Goal: Task Accomplishment & Management: Complete application form

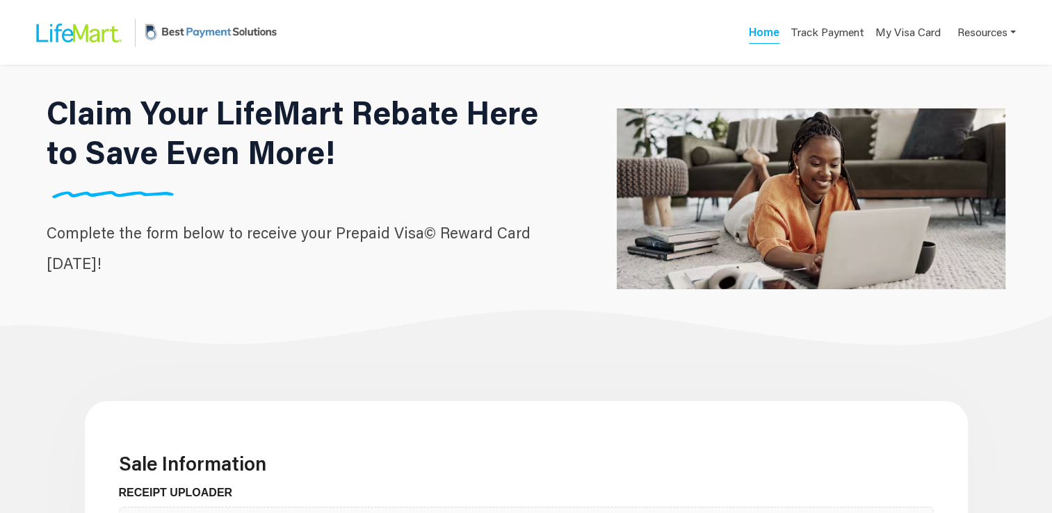
scroll to position [448, 0]
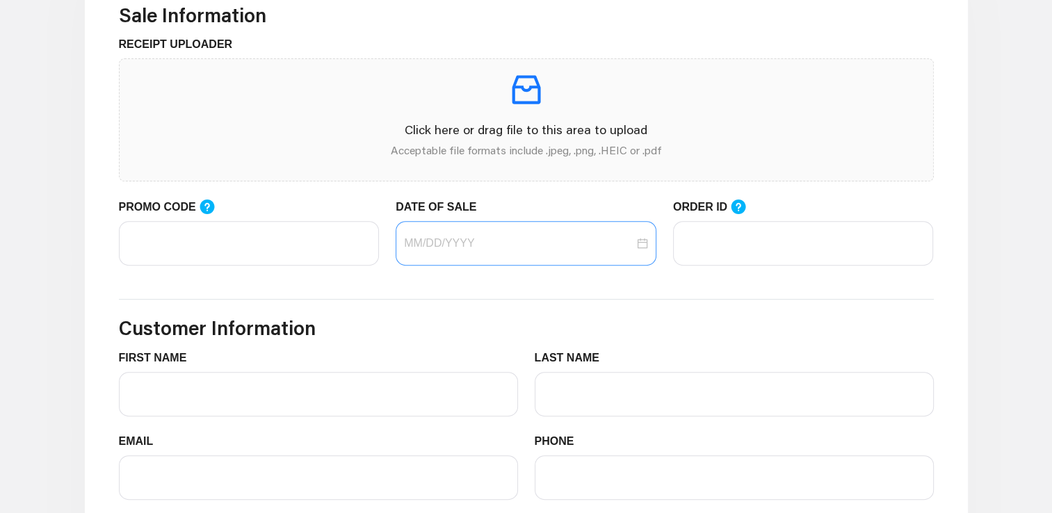
click at [640, 248] on div at bounding box center [526, 243] width 244 height 17
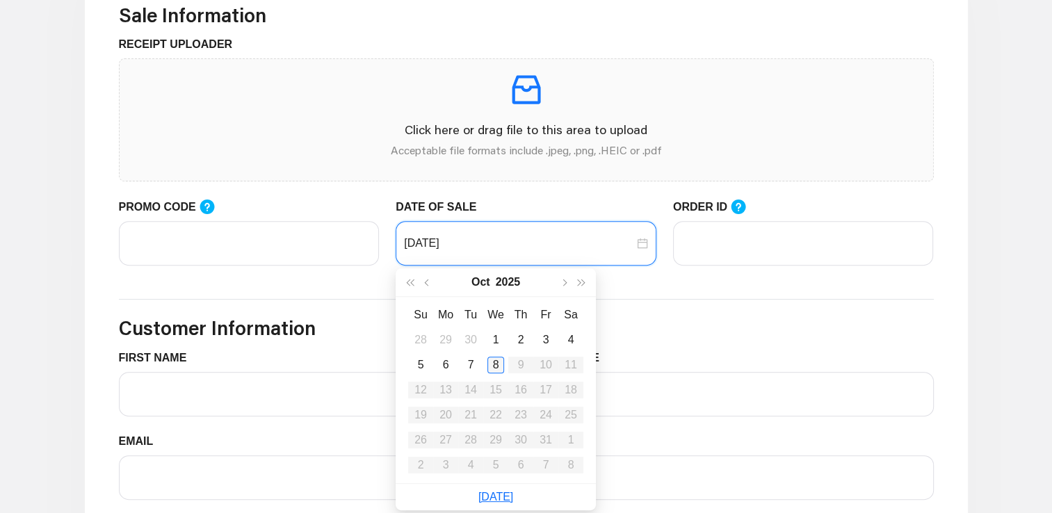
type input "[DATE]"
click at [494, 368] on div "8" at bounding box center [495, 365] width 17 height 17
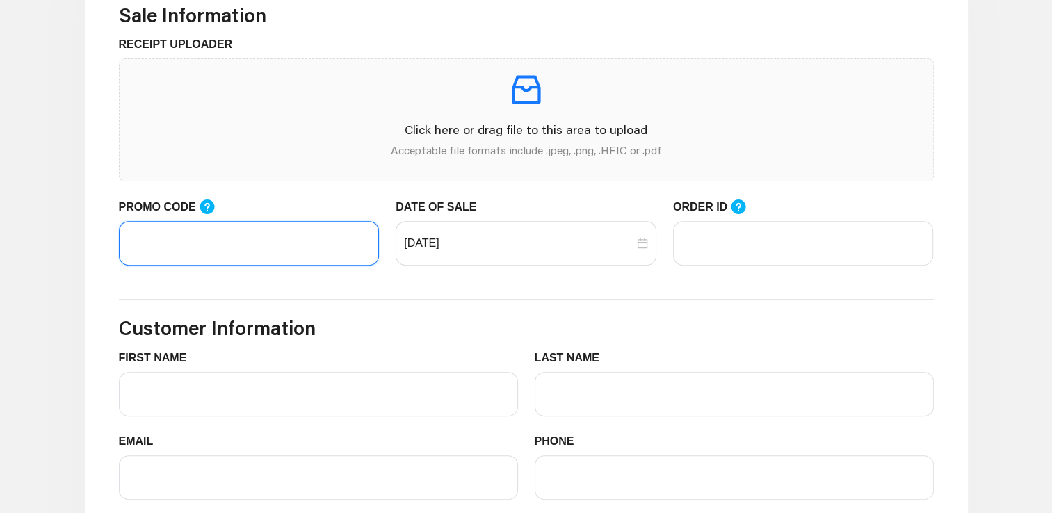
click at [308, 257] on input "PROMO CODE" at bounding box center [249, 243] width 261 height 44
paste input "LIFEMART20"
type input "LIFEMART20"
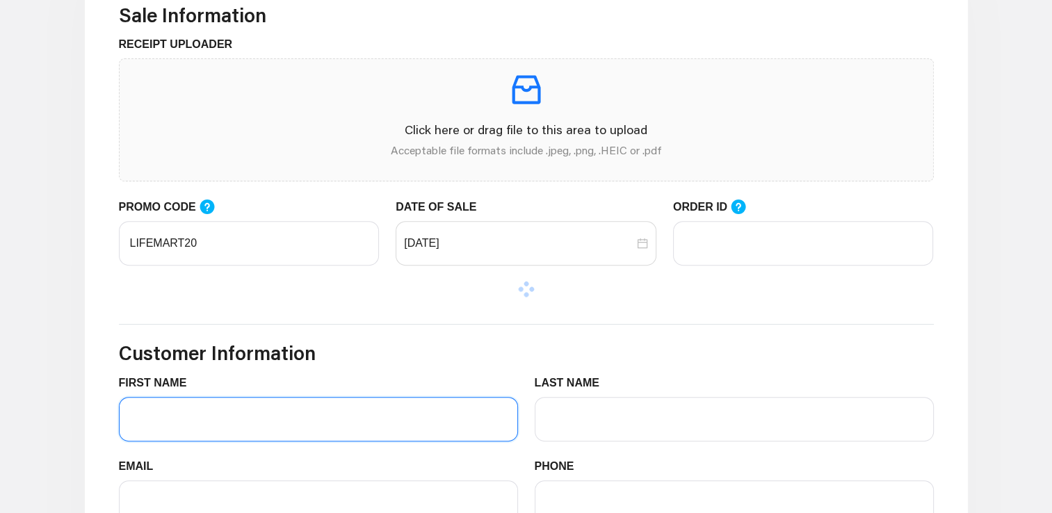
click at [305, 393] on div "FIRST NAME" at bounding box center [318, 408] width 399 height 67
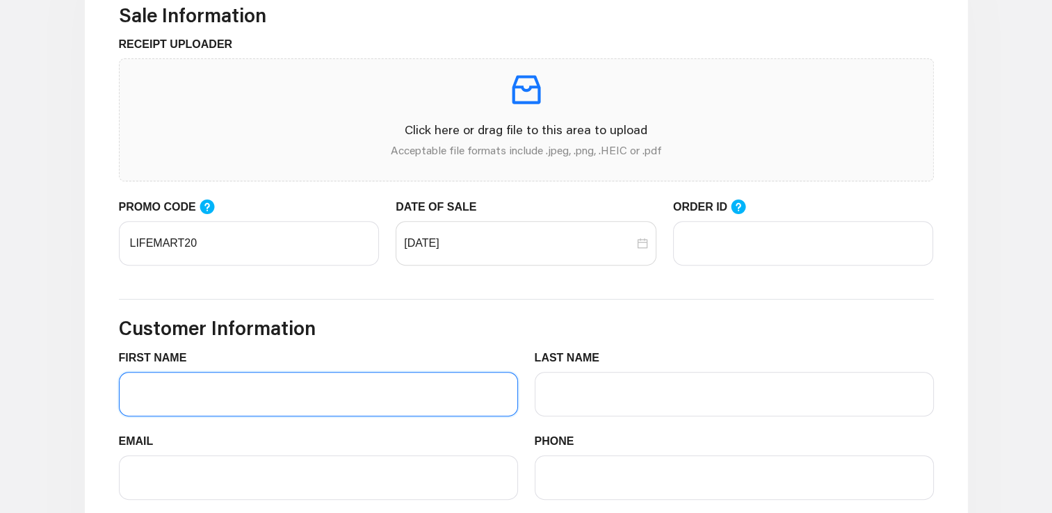
type input "[PERSON_NAME]"
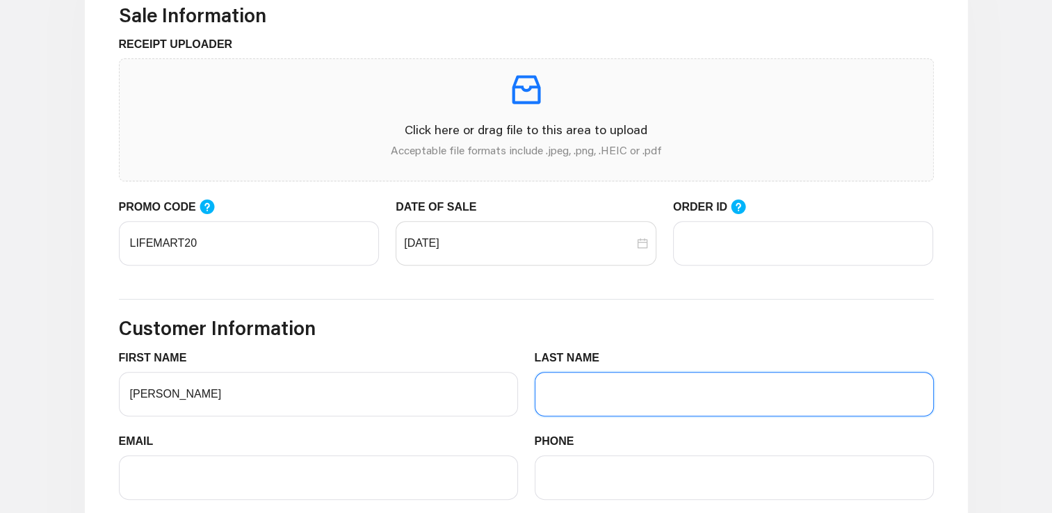
type input "[PERSON_NAME]"
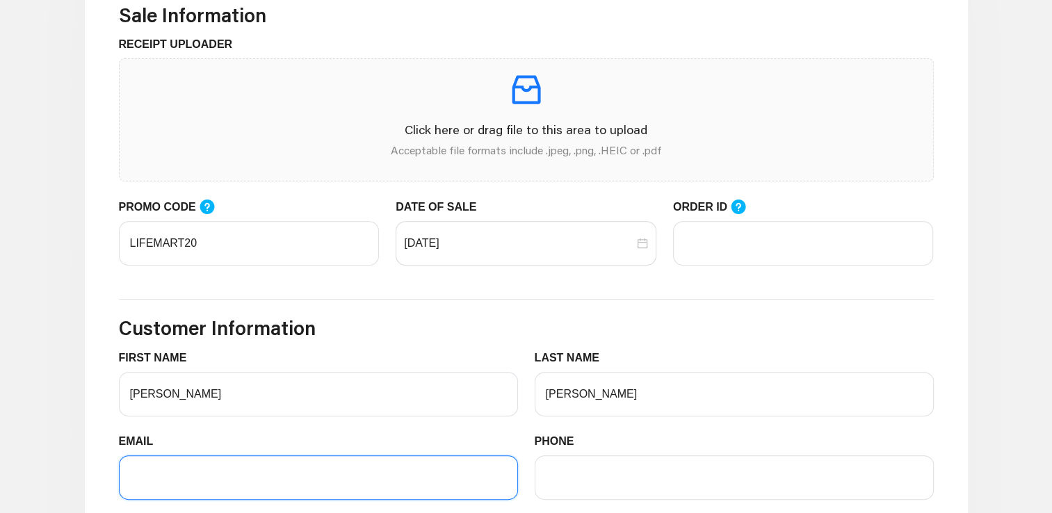
type input "[EMAIL_ADDRESS][DOMAIN_NAME]"
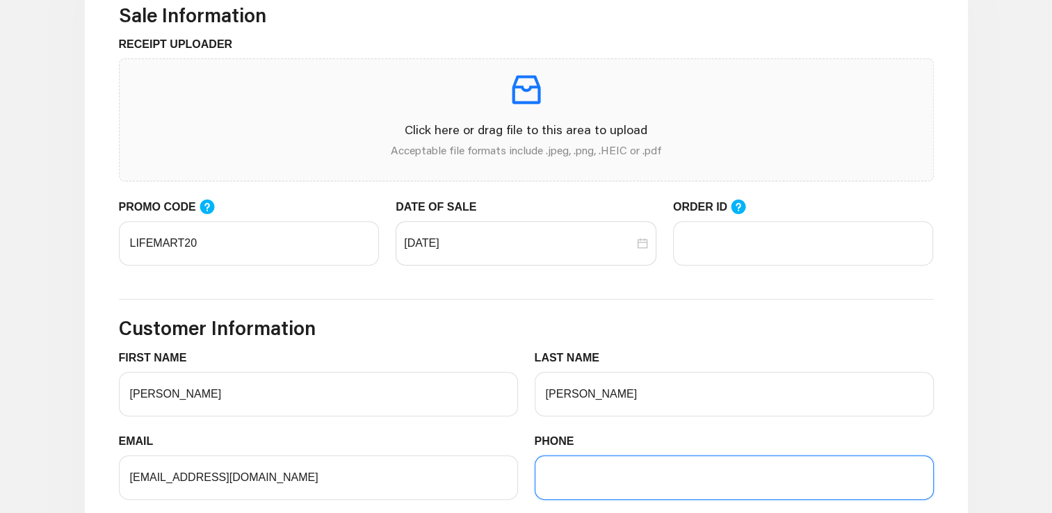
type input "8644412095"
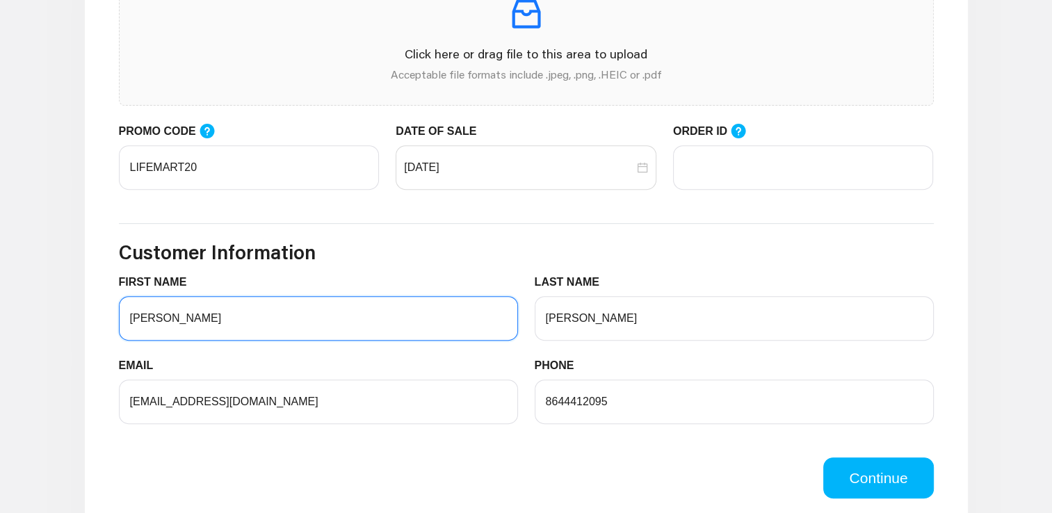
scroll to position [517, 0]
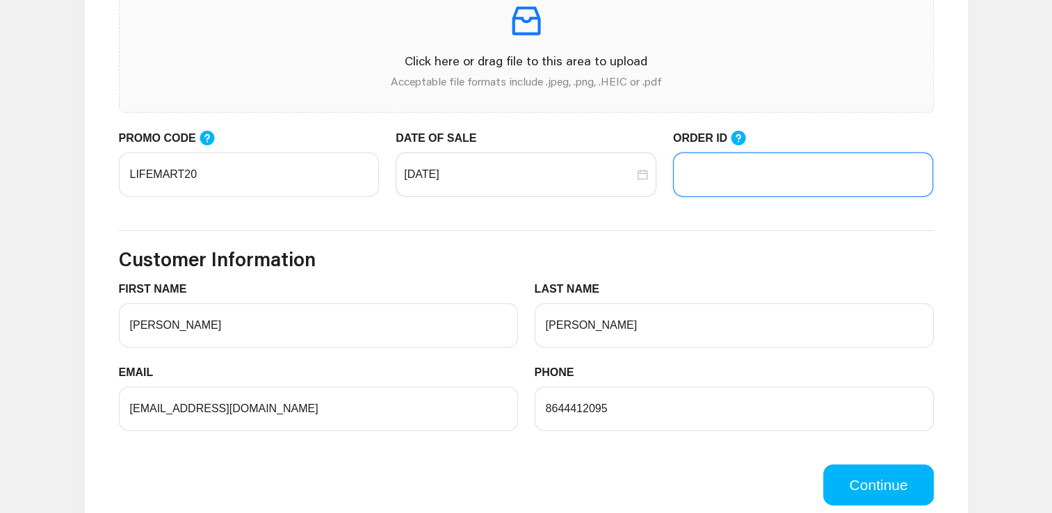
click at [829, 184] on input "ORDER ID" at bounding box center [803, 174] width 261 height 44
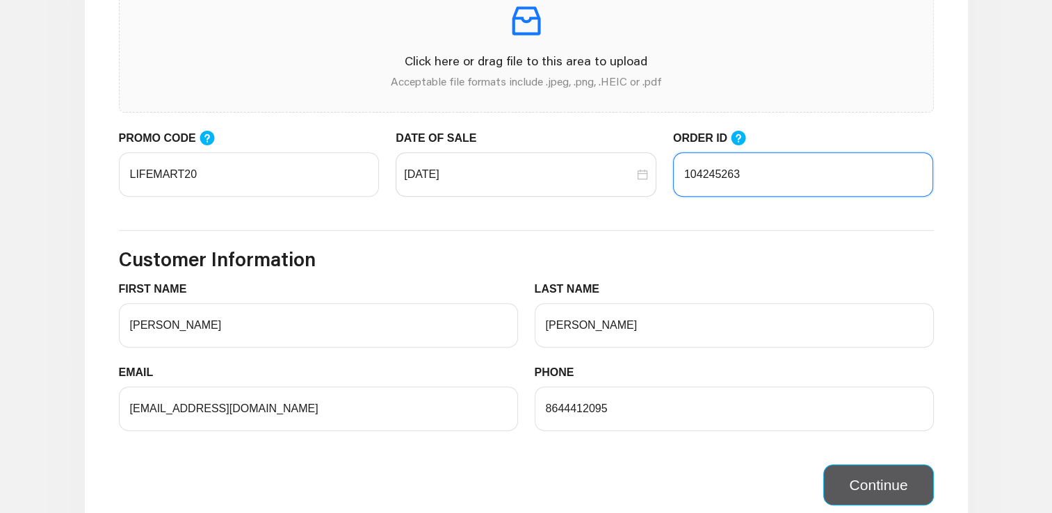
type input "104245263"
click at [909, 474] on button "Continue" at bounding box center [878, 485] width 110 height 42
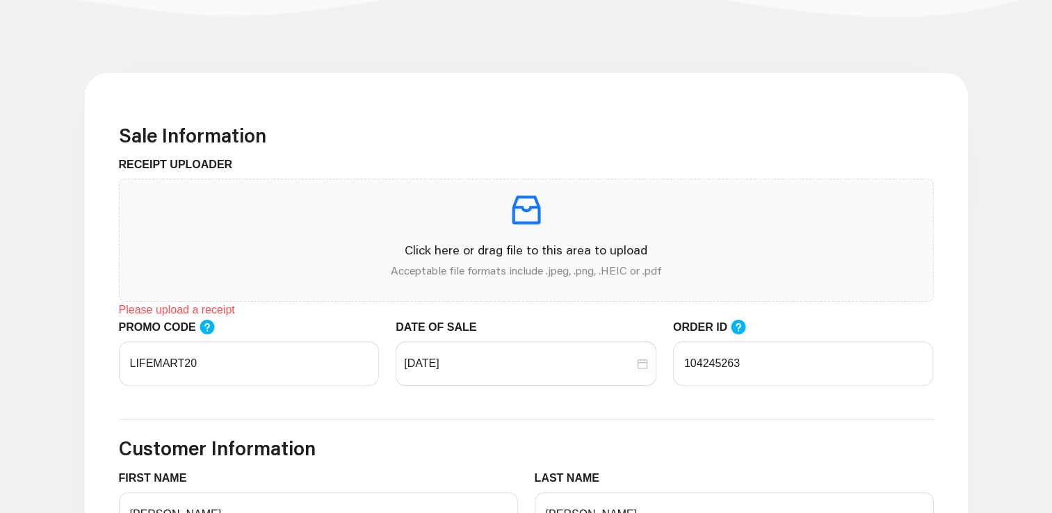
scroll to position [323, 0]
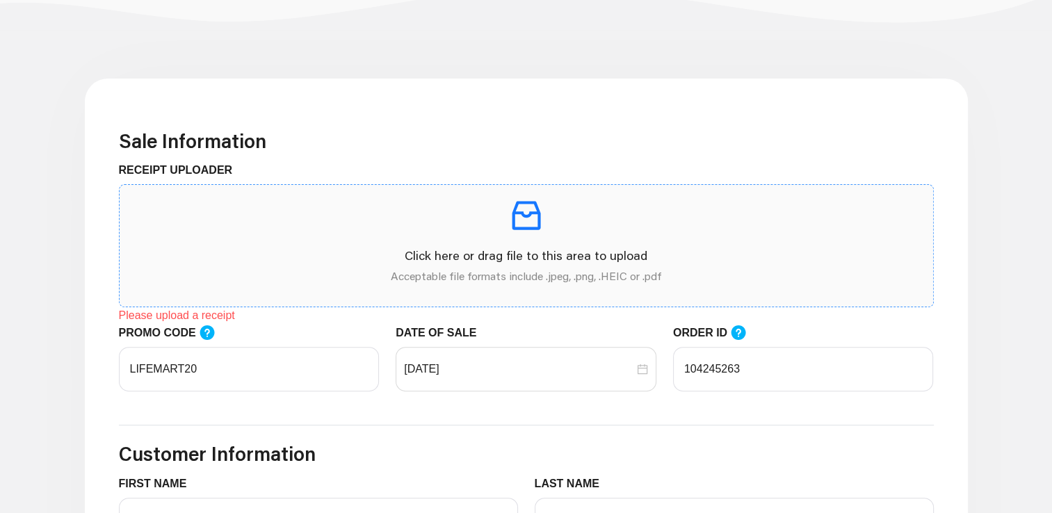
click at [525, 227] on icon "inbox" at bounding box center [526, 216] width 29 height 29
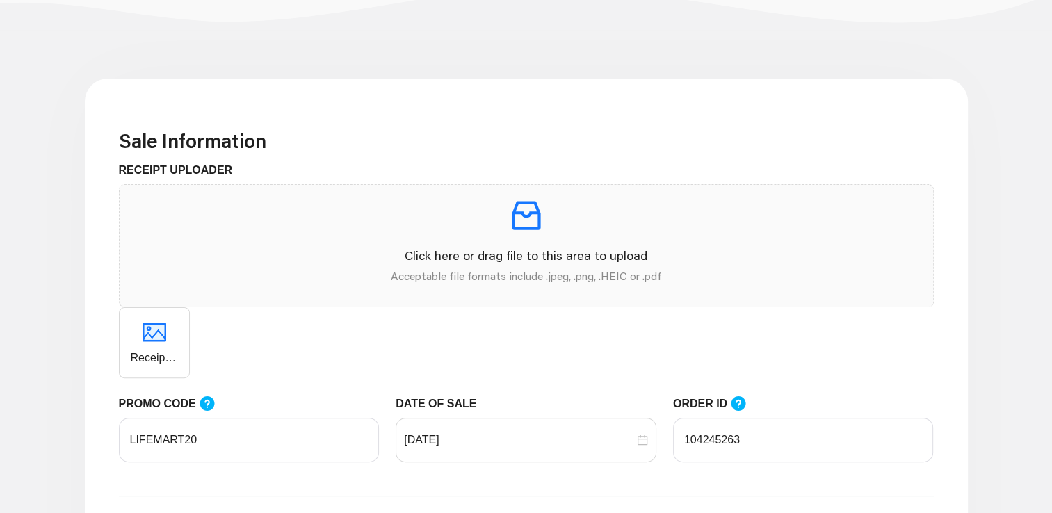
scroll to position [772, 0]
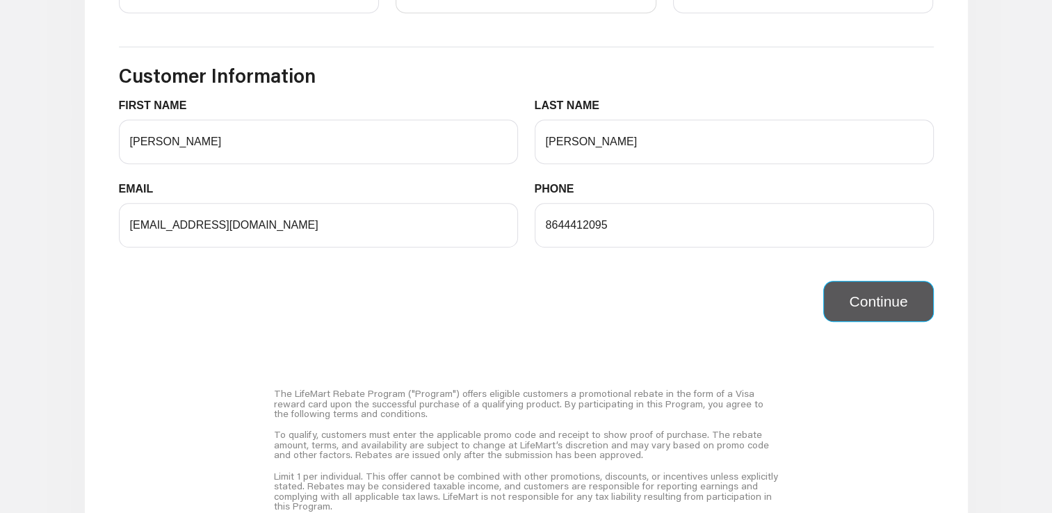
click at [910, 310] on button "Continue" at bounding box center [878, 302] width 110 height 42
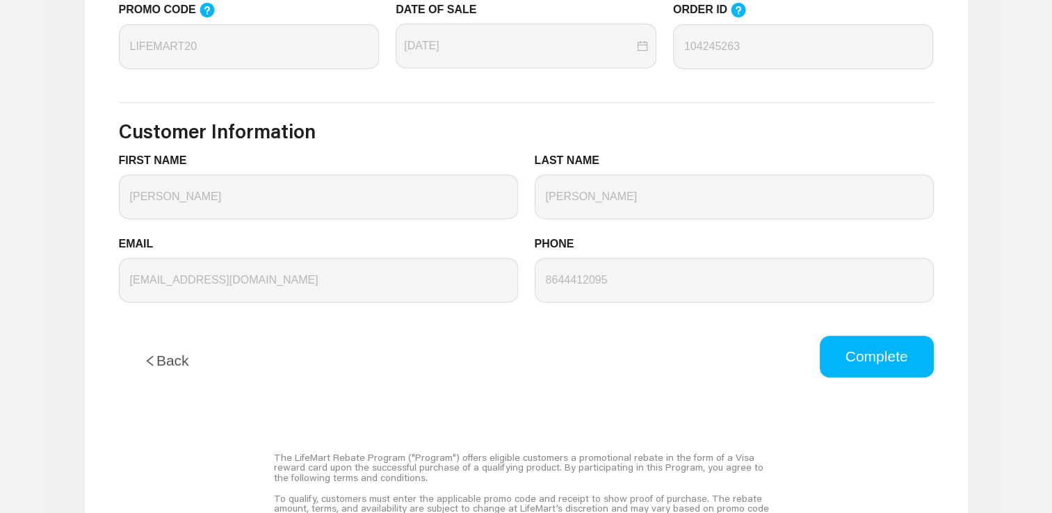
scroll to position [612, 0]
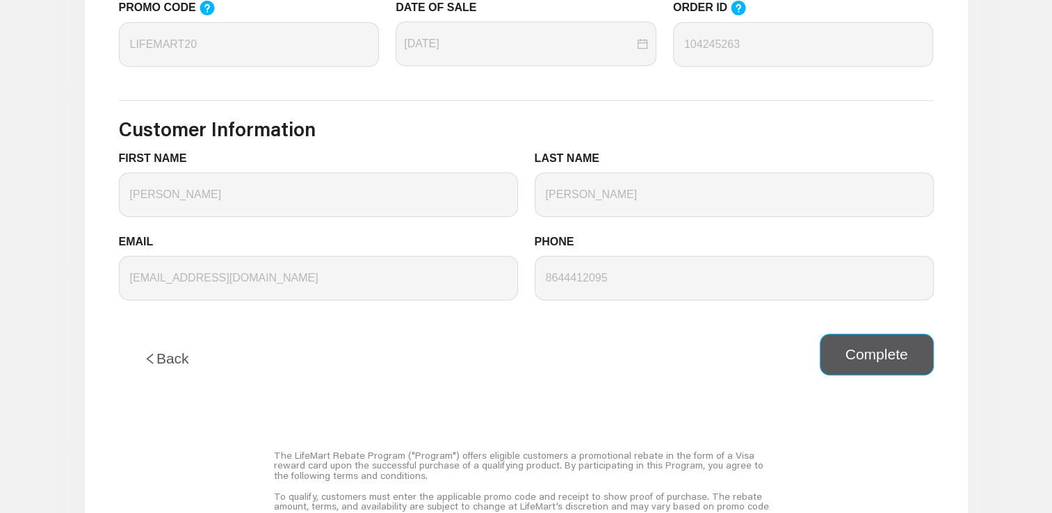
click at [896, 362] on button "Complete" at bounding box center [877, 355] width 114 height 42
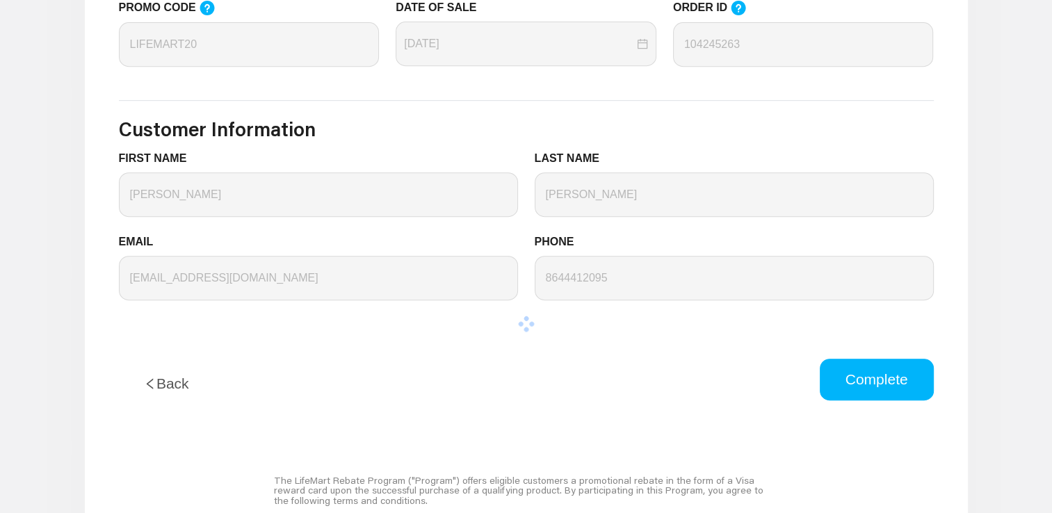
scroll to position [0, 0]
